Goal: Information Seeking & Learning: Learn about a topic

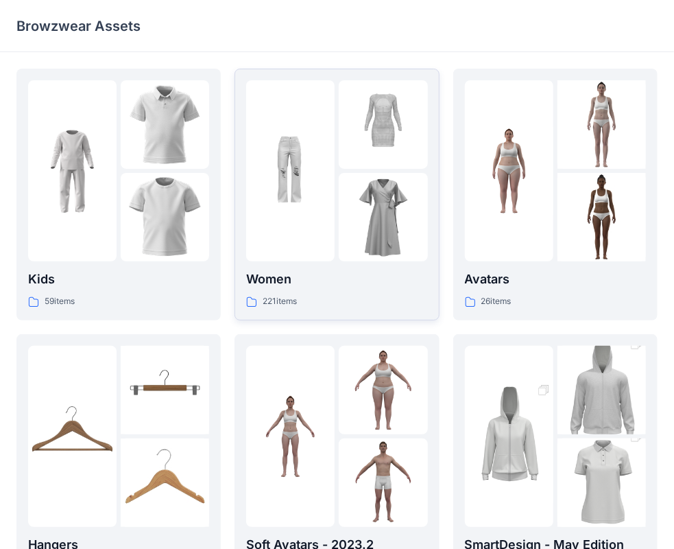
click at [363, 289] on p "Women" at bounding box center [336, 279] width 181 height 19
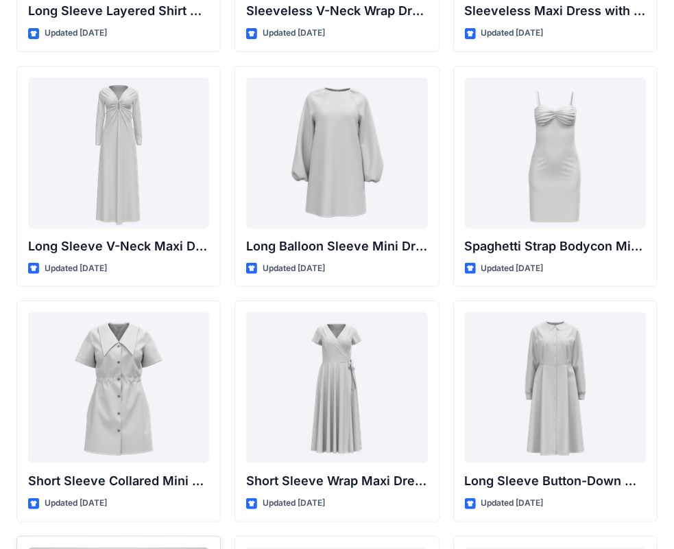
scroll to position [2115, 0]
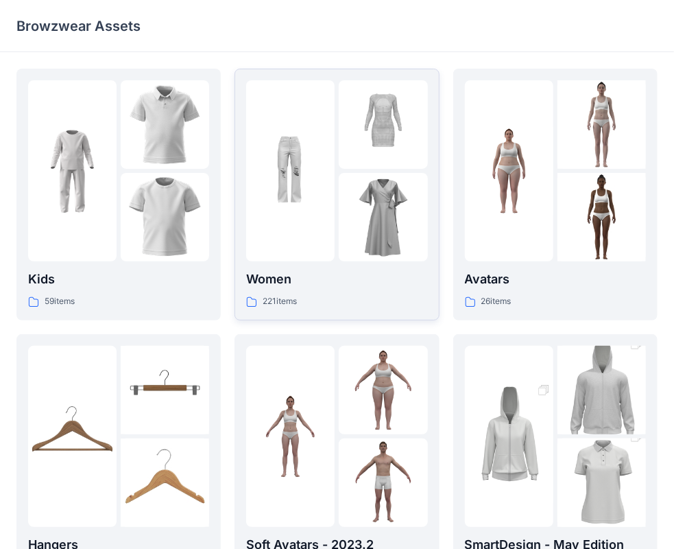
click at [334, 203] on img at bounding box center [290, 171] width 88 height 88
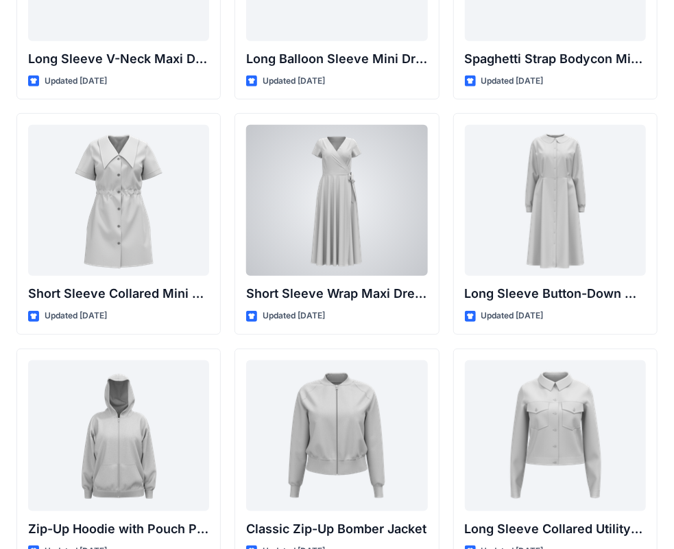
scroll to position [2304, 0]
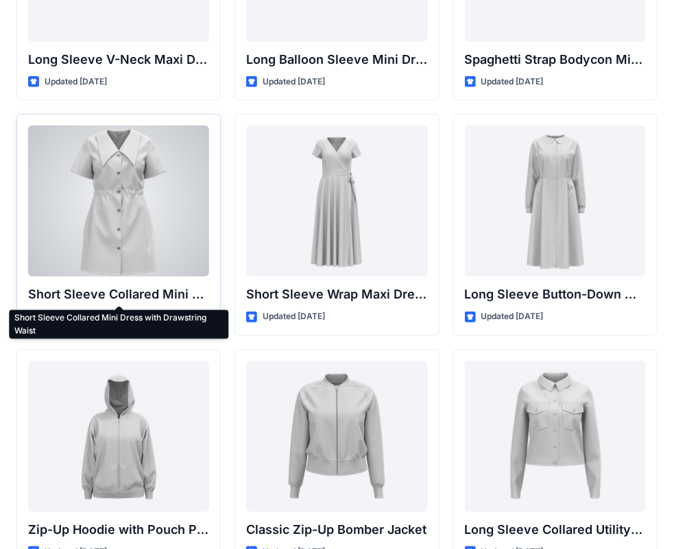
click at [159, 287] on p "Short Sleeve Collared Mini Dress with Drawstring Waist" at bounding box center [118, 294] width 181 height 19
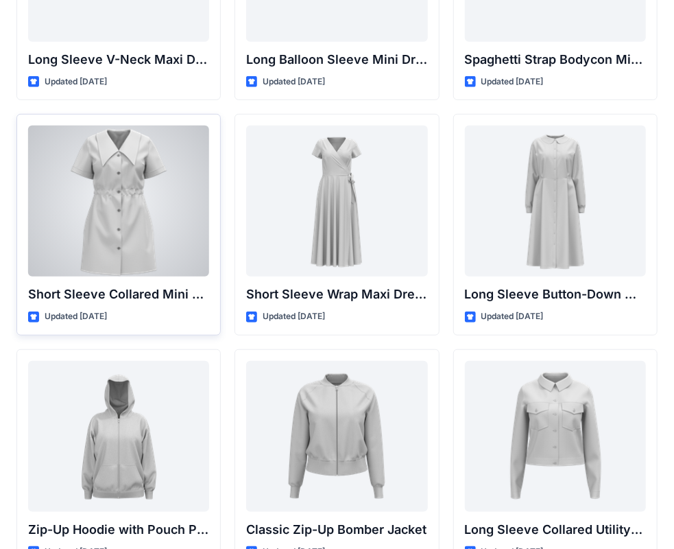
click at [156, 294] on p "Short Sleeve Collared Mini Dress with Drawstring Waist" at bounding box center [118, 294] width 181 height 19
click at [156, 187] on div at bounding box center [118, 201] width 181 height 151
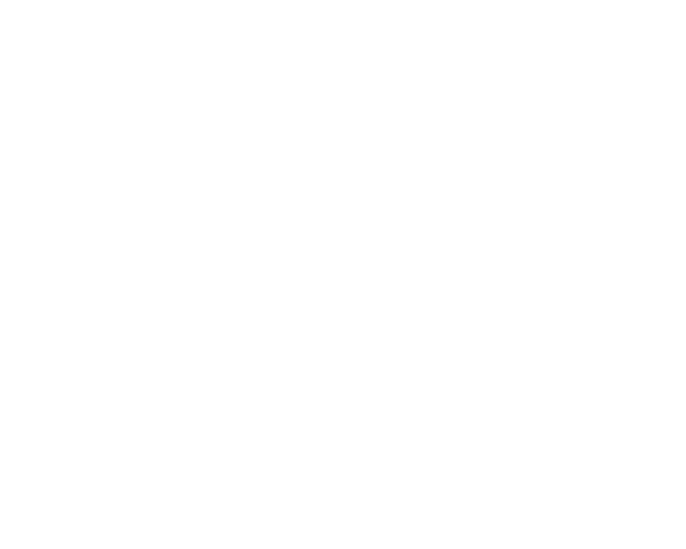
click at [156, 187] on div at bounding box center [343, 274] width 686 height 549
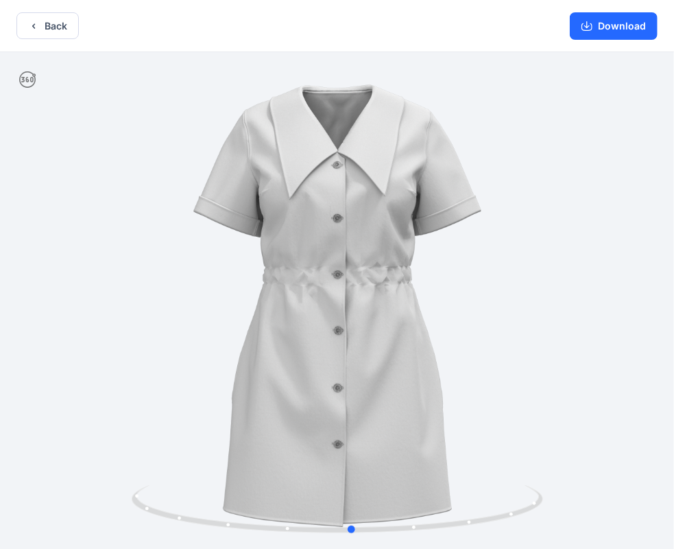
drag, startPoint x: 414, startPoint y: 295, endPoint x: -4, endPoint y: 316, distance: 418.9
click at [0, 316] on html "Back Download Version History" at bounding box center [337, 275] width 674 height 551
click at [53, 30] on button "Back" at bounding box center [47, 25] width 62 height 27
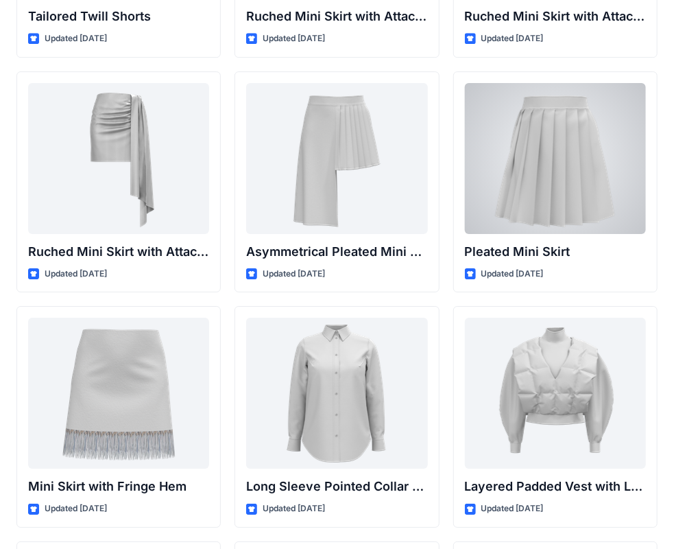
scroll to position [3762, 0]
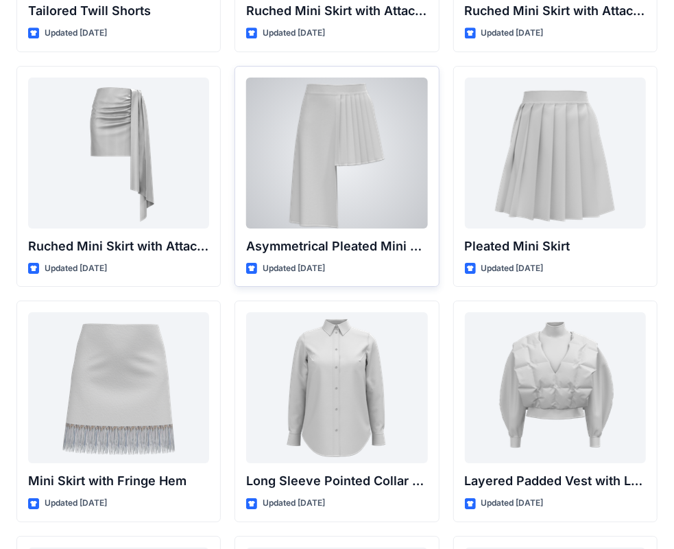
click at [359, 213] on div at bounding box center [336, 153] width 181 height 151
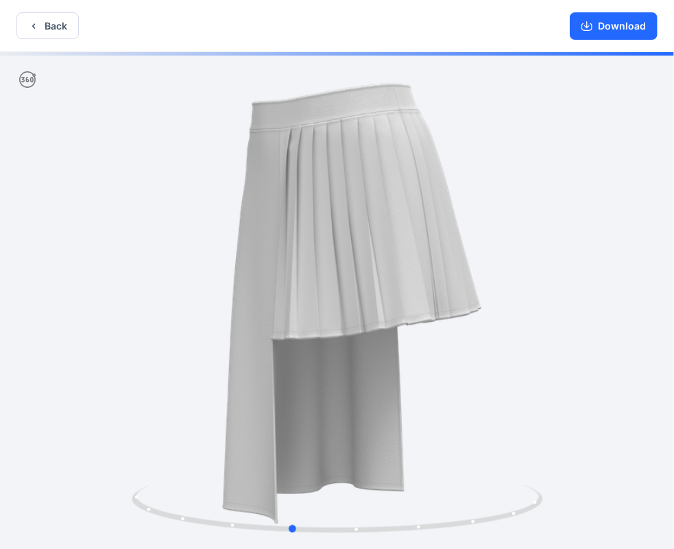
drag, startPoint x: 274, startPoint y: 228, endPoint x: 209, endPoint y: 229, distance: 65.2
click at [209, 229] on div at bounding box center [337, 301] width 674 height 499
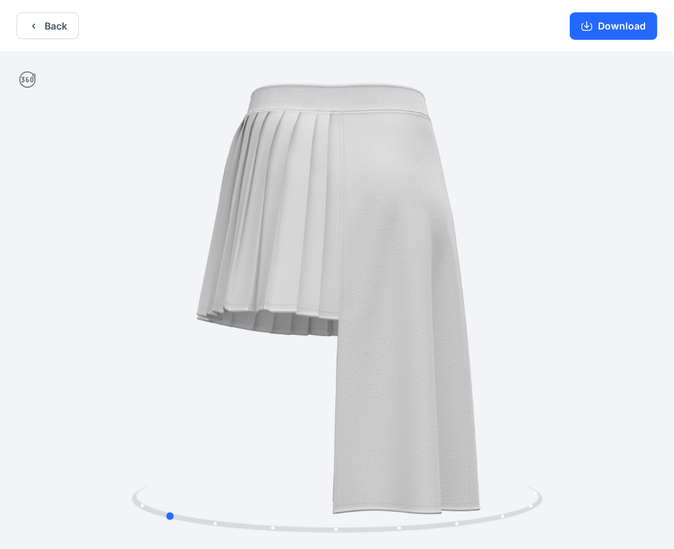
drag, startPoint x: 141, startPoint y: 203, endPoint x: 33, endPoint y: 232, distance: 111.5
click at [33, 232] on div at bounding box center [337, 301] width 674 height 499
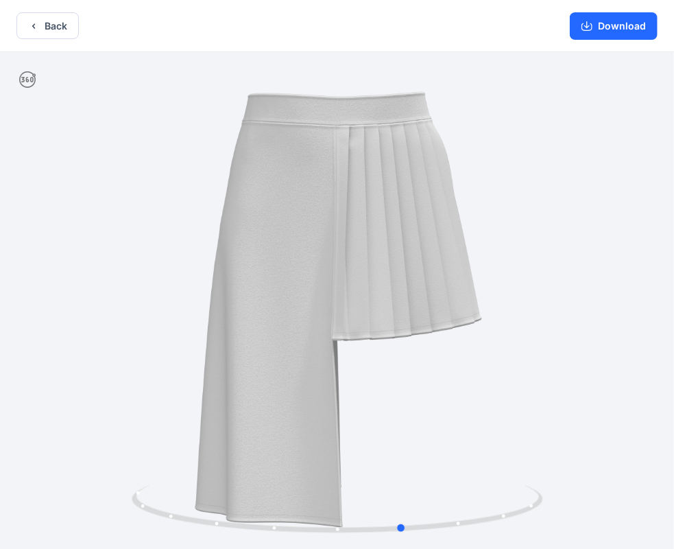
drag, startPoint x: 29, startPoint y: 280, endPoint x: 267, endPoint y: 323, distance: 242.6
click at [267, 323] on div at bounding box center [337, 301] width 674 height 499
click at [34, 27] on icon "button" at bounding box center [33, 26] width 11 height 11
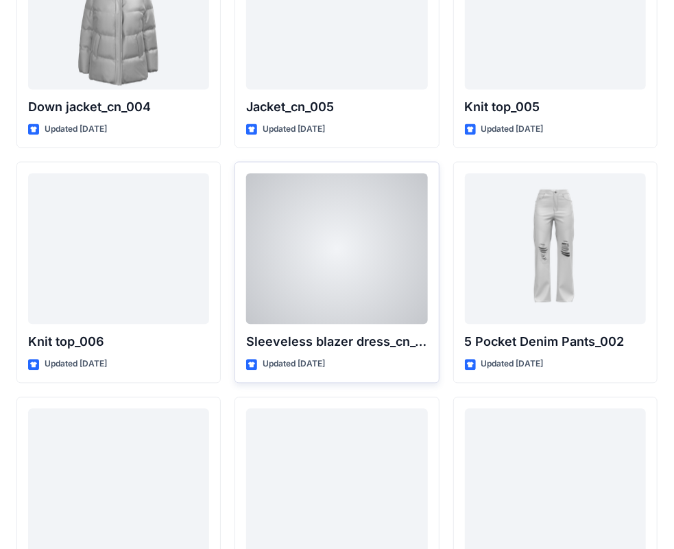
scroll to position [9071, 0]
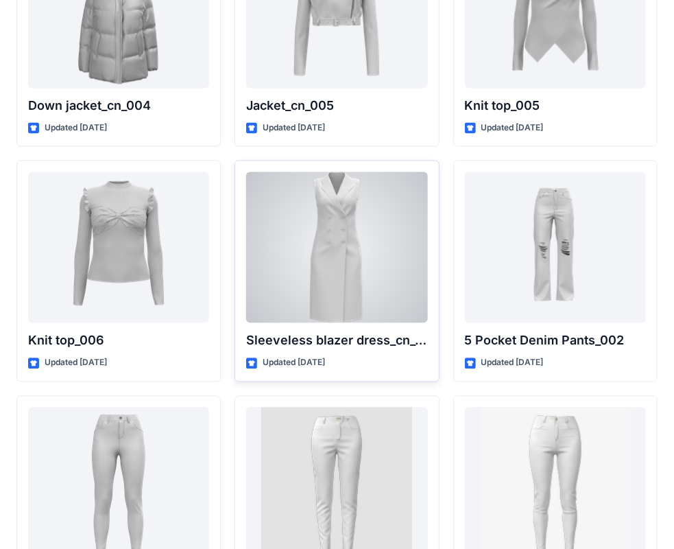
click at [333, 242] on div at bounding box center [336, 247] width 181 height 151
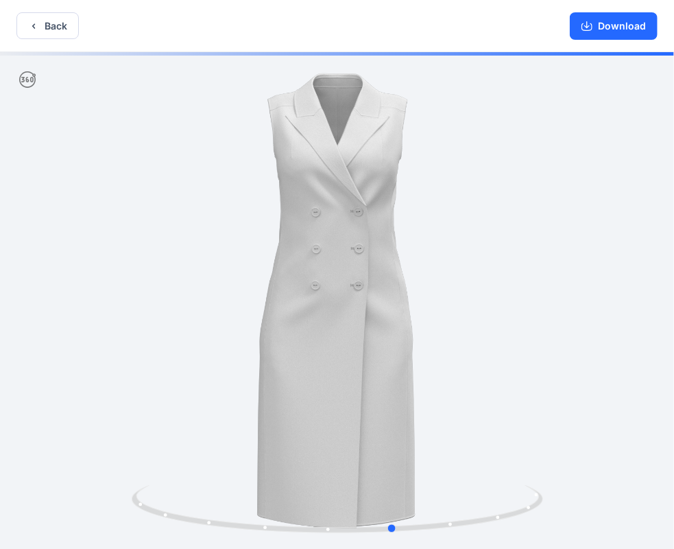
drag, startPoint x: 230, startPoint y: 169, endPoint x: 287, endPoint y: 199, distance: 63.8
click at [287, 199] on div at bounding box center [337, 301] width 674 height 499
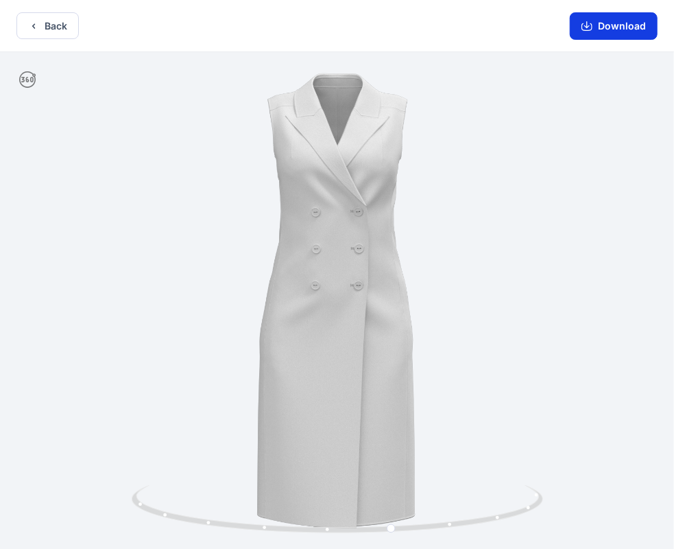
click at [639, 26] on button "Download" at bounding box center [614, 25] width 88 height 27
click at [601, 26] on button "Download" at bounding box center [614, 25] width 88 height 27
